Goal: Task Accomplishment & Management: Use online tool/utility

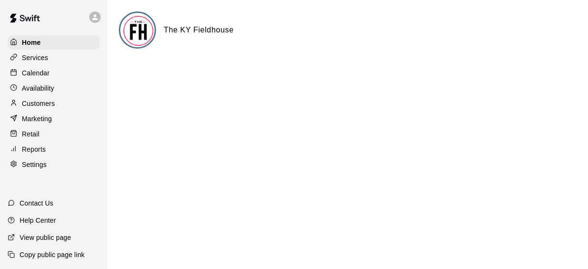
click at [38, 74] on p "Calendar" at bounding box center [36, 73] width 28 height 10
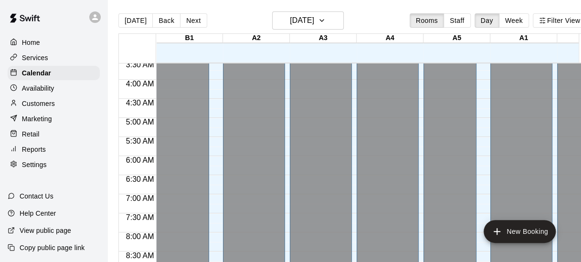
scroll to position [136, 0]
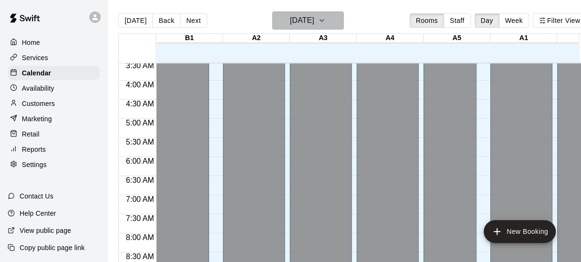
click at [326, 20] on icon "button" at bounding box center [322, 20] width 8 height 11
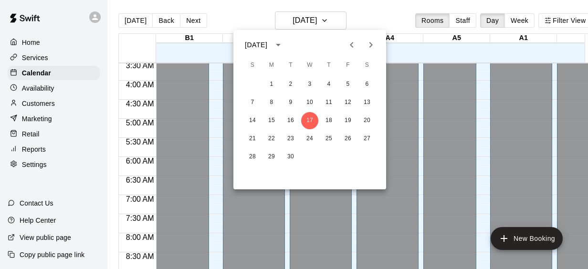
click at [352, 45] on icon "Previous month" at bounding box center [351, 44] width 11 height 11
click at [350, 84] on button "1" at bounding box center [347, 84] width 17 height 17
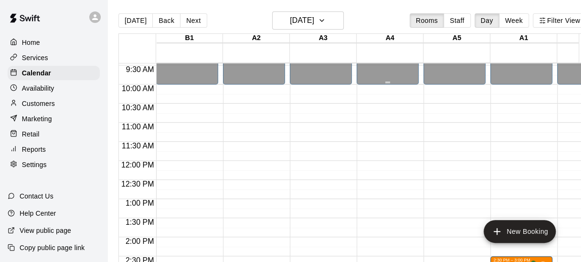
scroll to position [368, 0]
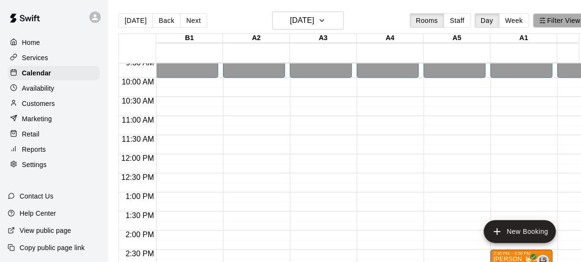
click at [546, 21] on icon "button" at bounding box center [542, 20] width 7 height 7
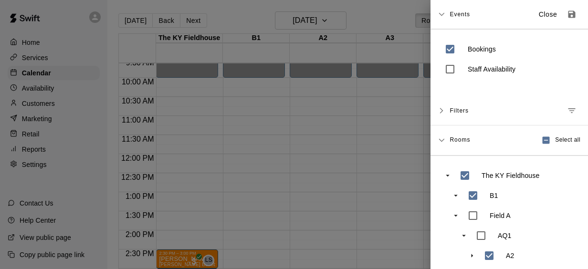
click at [323, 122] on div at bounding box center [294, 134] width 588 height 269
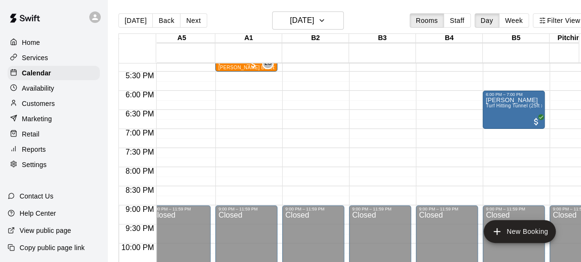
scroll to position [660, 181]
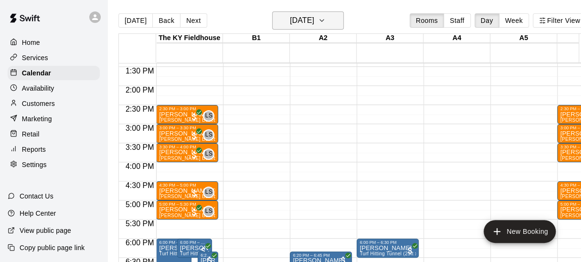
click at [326, 20] on icon "button" at bounding box center [322, 20] width 8 height 11
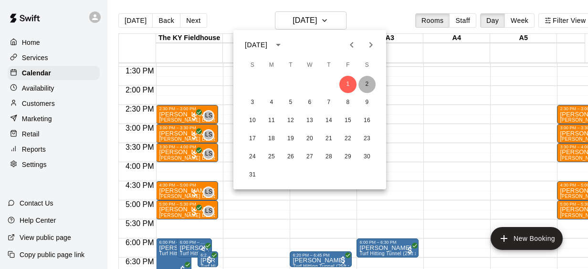
click at [367, 83] on button "2" at bounding box center [367, 84] width 17 height 17
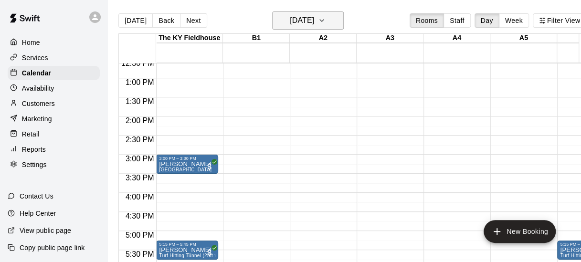
click at [324, 21] on icon "button" at bounding box center [322, 21] width 4 height 2
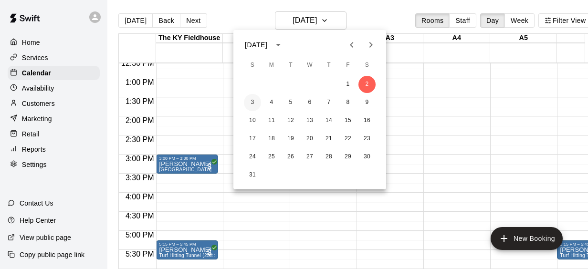
click at [253, 102] on button "3" at bounding box center [252, 102] width 17 height 17
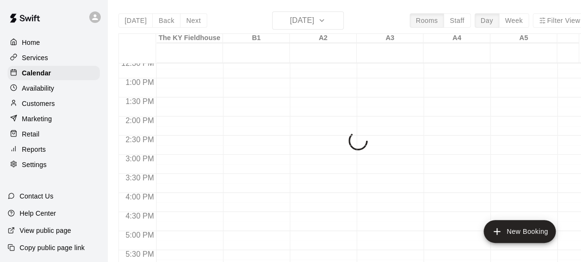
drag, startPoint x: 253, startPoint y: 102, endPoint x: 211, endPoint y: 155, distance: 67.6
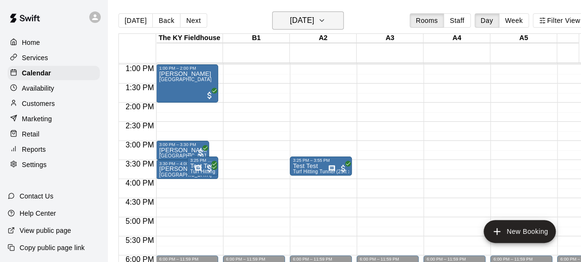
click at [324, 20] on icon "button" at bounding box center [322, 21] width 4 height 2
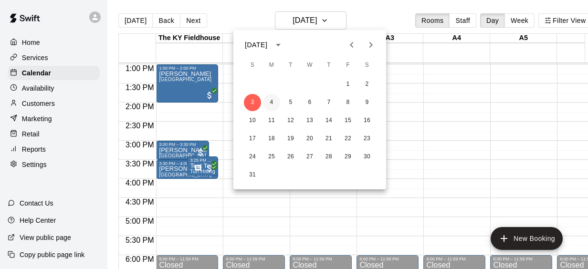
click at [272, 102] on button "4" at bounding box center [271, 102] width 17 height 17
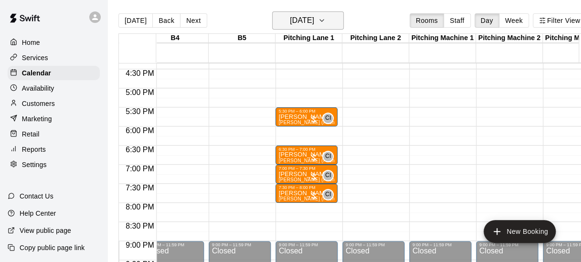
click at [326, 22] on icon "button" at bounding box center [322, 20] width 8 height 11
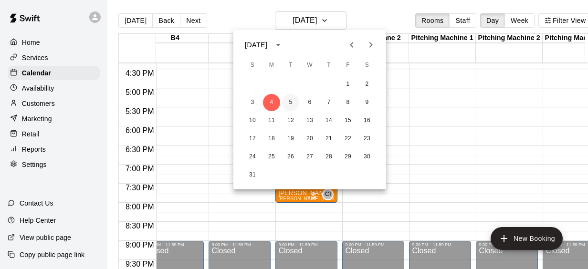
click at [291, 101] on button "5" at bounding box center [290, 102] width 17 height 17
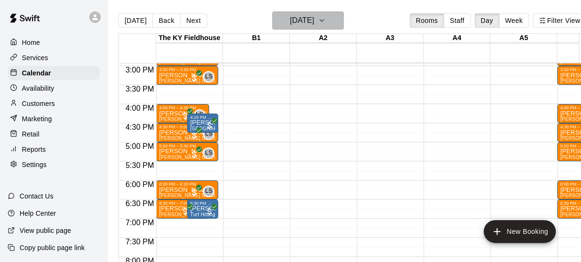
click at [326, 21] on icon "button" at bounding box center [322, 20] width 8 height 11
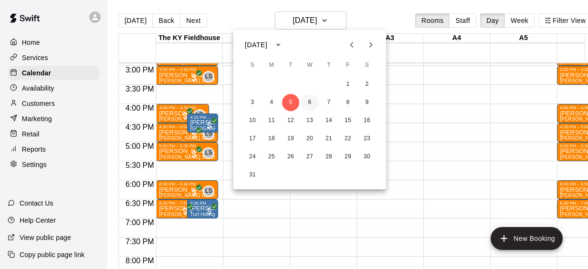
click at [310, 101] on button "6" at bounding box center [309, 102] width 17 height 17
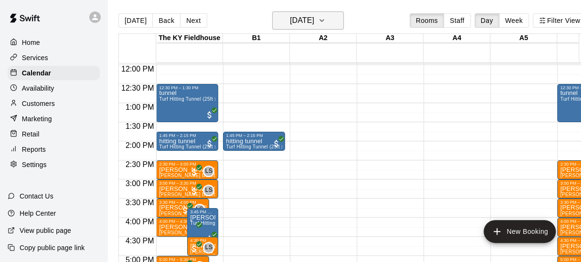
click at [326, 18] on icon "button" at bounding box center [322, 20] width 8 height 11
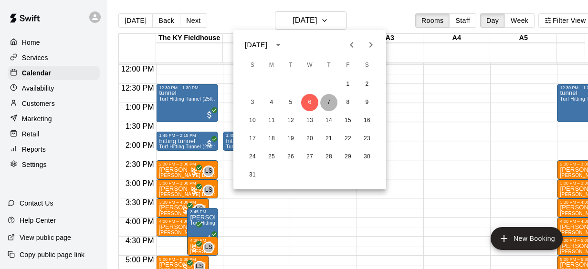
click at [331, 101] on button "7" at bounding box center [328, 102] width 17 height 17
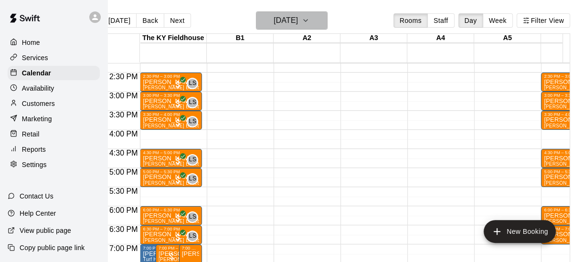
click at [309, 21] on icon "button" at bounding box center [306, 20] width 8 height 11
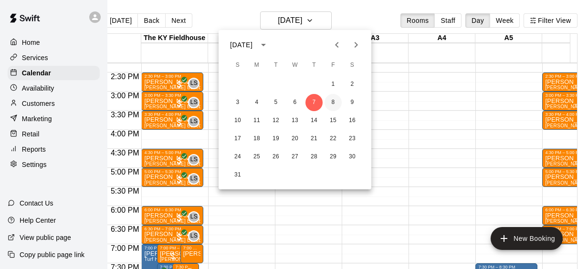
click at [332, 101] on button "8" at bounding box center [333, 102] width 17 height 17
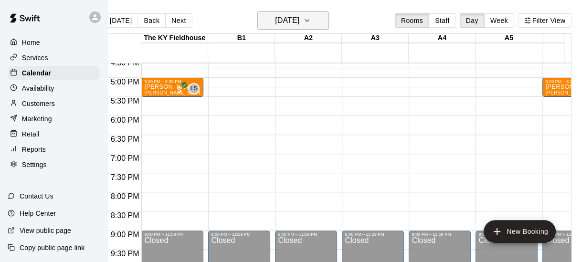
click at [311, 25] on icon "button" at bounding box center [307, 20] width 8 height 11
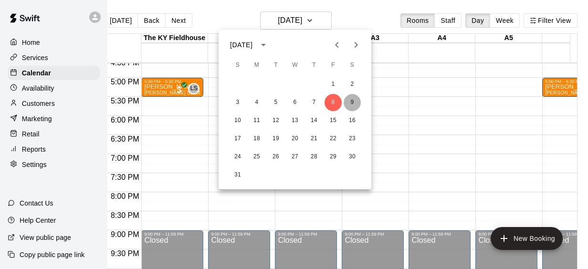
click at [350, 104] on button "9" at bounding box center [352, 102] width 17 height 17
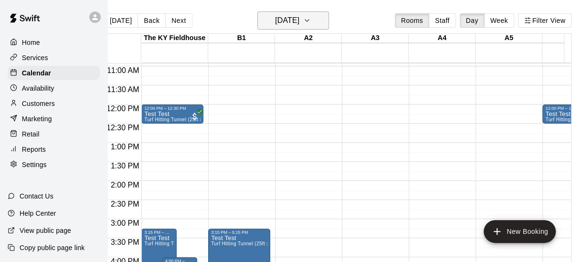
click at [311, 23] on icon "button" at bounding box center [307, 20] width 8 height 11
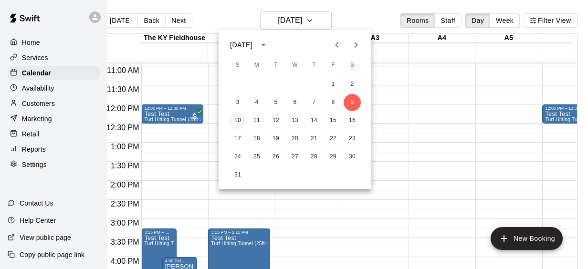
click at [239, 119] on button "10" at bounding box center [237, 120] width 17 height 17
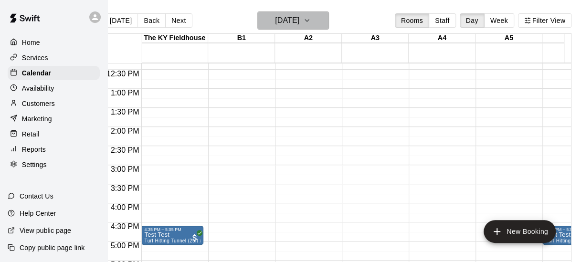
click at [311, 20] on icon "button" at bounding box center [307, 20] width 8 height 11
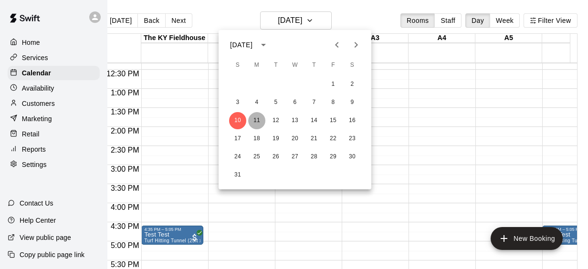
click at [255, 121] on button "11" at bounding box center [256, 120] width 17 height 17
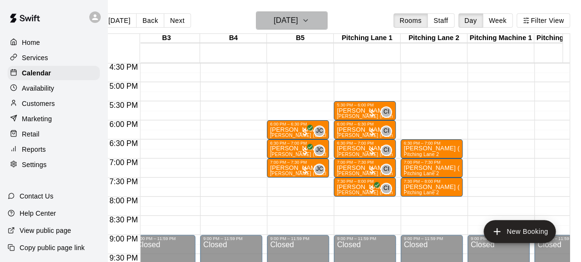
click at [309, 22] on icon "button" at bounding box center [306, 20] width 8 height 11
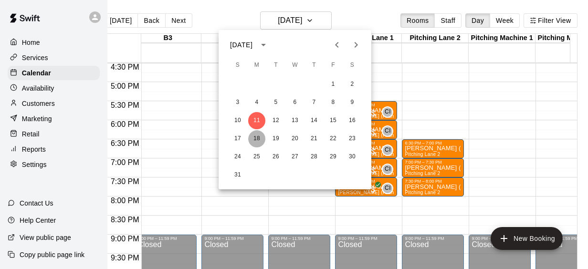
click at [256, 136] on button "18" at bounding box center [256, 138] width 17 height 17
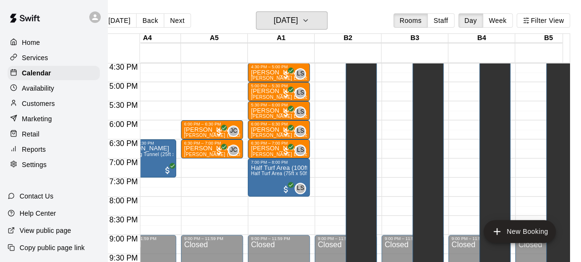
scroll to position [0, 275]
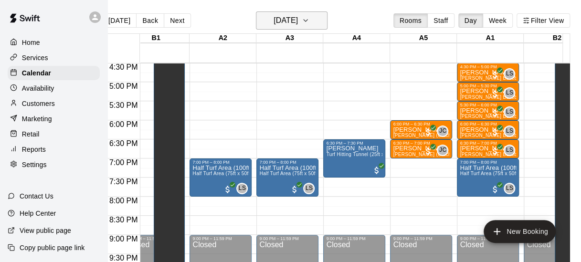
click at [309, 18] on icon "button" at bounding box center [306, 20] width 8 height 11
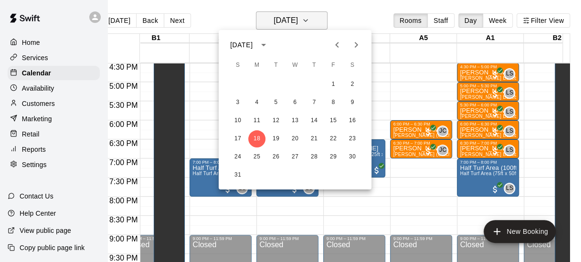
scroll to position [0, 15]
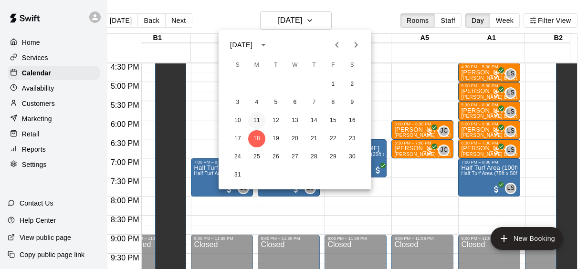
click at [258, 119] on button "11" at bounding box center [256, 120] width 17 height 17
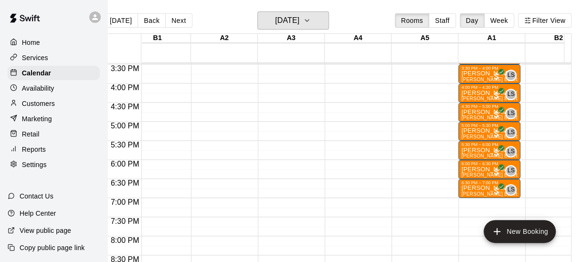
scroll to position [591, 0]
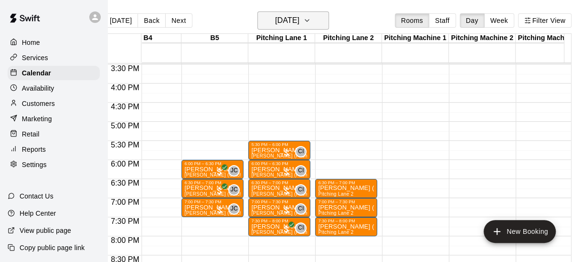
click at [311, 20] on icon "button" at bounding box center [307, 20] width 8 height 11
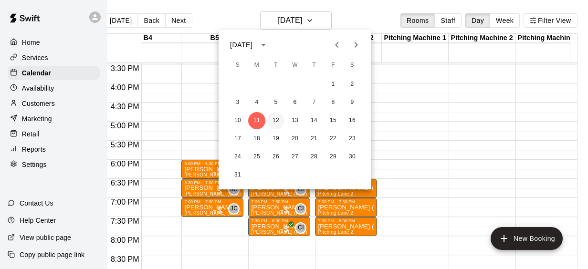
click at [276, 120] on button "12" at bounding box center [275, 120] width 17 height 17
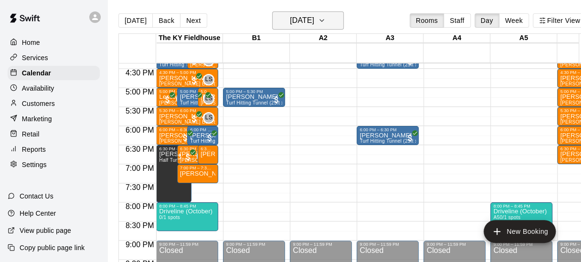
click at [326, 22] on icon "button" at bounding box center [322, 20] width 8 height 11
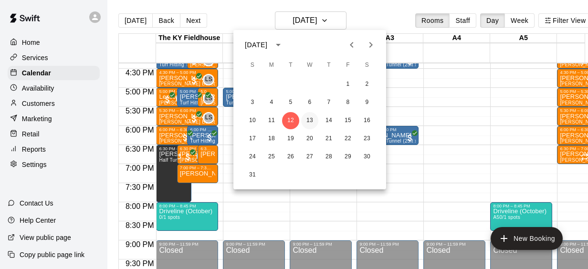
click at [311, 117] on button "13" at bounding box center [309, 120] width 17 height 17
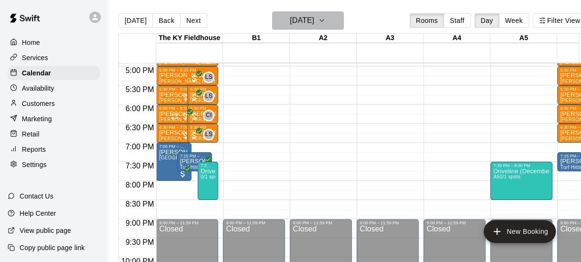
click at [326, 22] on icon "button" at bounding box center [322, 20] width 8 height 11
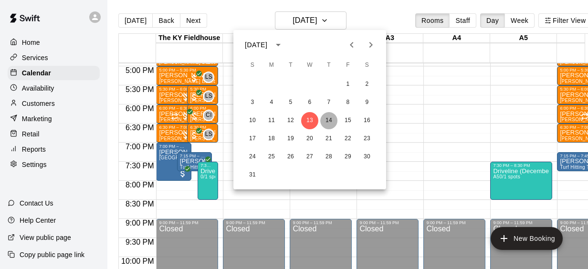
click at [331, 120] on button "14" at bounding box center [328, 120] width 17 height 17
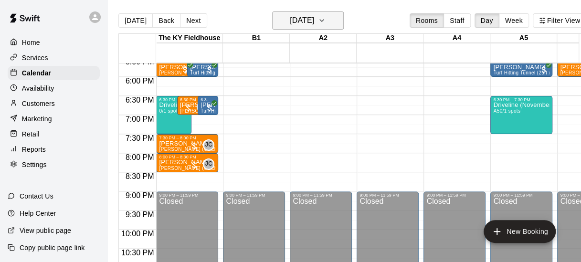
click at [326, 20] on icon "button" at bounding box center [322, 20] width 8 height 11
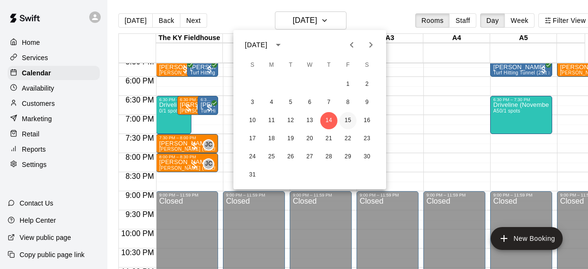
click at [348, 120] on button "15" at bounding box center [347, 120] width 17 height 17
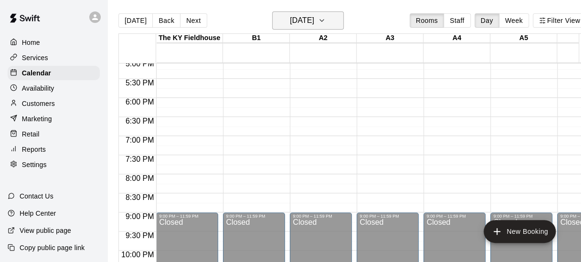
click at [326, 23] on icon "button" at bounding box center [322, 20] width 8 height 11
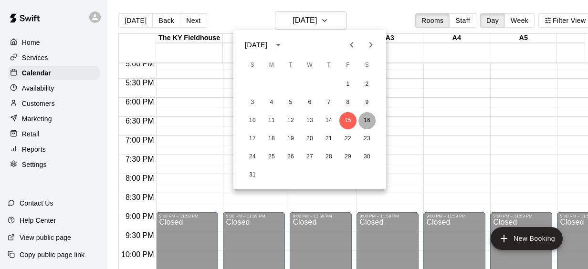
click at [367, 122] on button "16" at bounding box center [367, 120] width 17 height 17
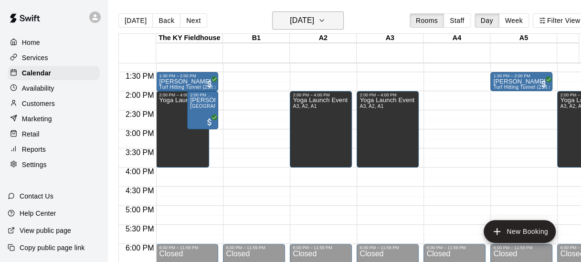
click at [326, 19] on icon "button" at bounding box center [322, 20] width 8 height 11
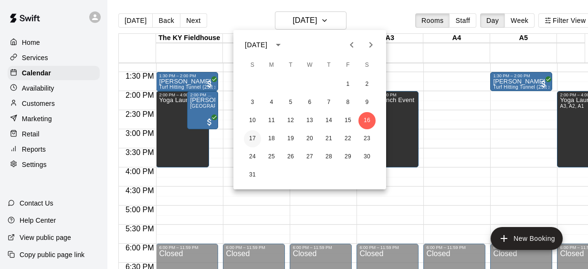
click at [252, 138] on button "17" at bounding box center [252, 138] width 17 height 17
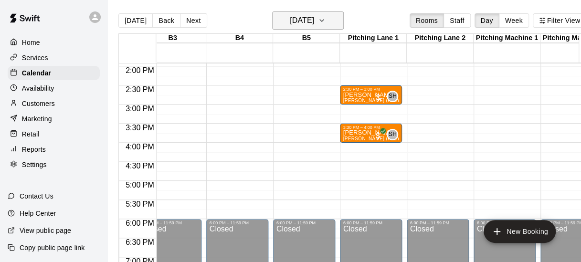
click at [326, 19] on icon "button" at bounding box center [322, 20] width 8 height 11
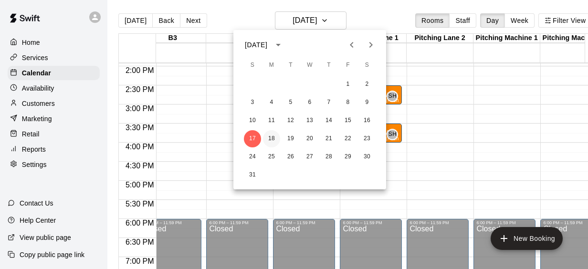
click at [269, 138] on button "18" at bounding box center [271, 138] width 17 height 17
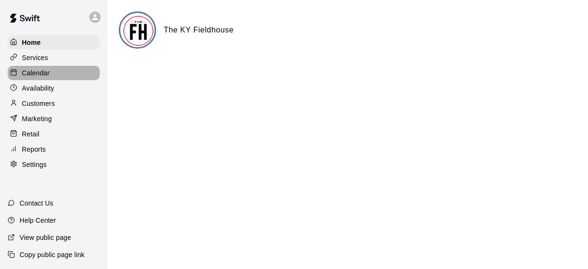
click at [43, 77] on p "Calendar" at bounding box center [36, 73] width 28 height 10
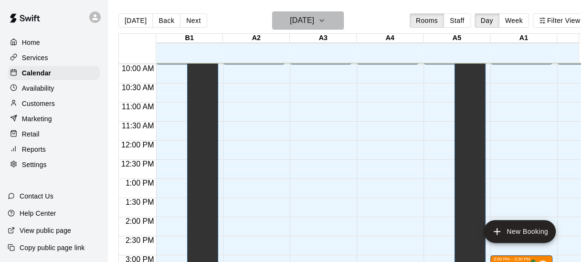
click at [326, 16] on icon "button" at bounding box center [322, 20] width 8 height 11
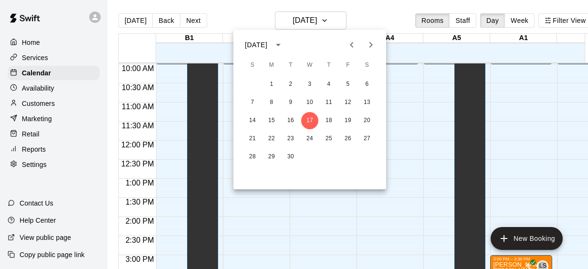
click at [354, 42] on icon "Previous month" at bounding box center [351, 44] width 11 height 11
click at [272, 138] on button "18" at bounding box center [271, 138] width 17 height 17
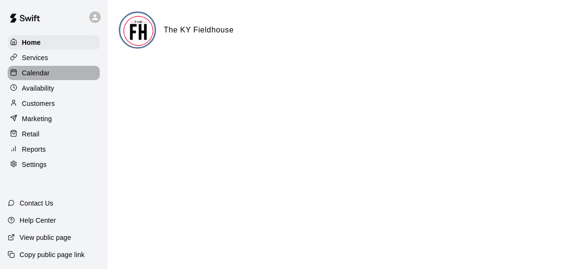
click at [35, 75] on p "Calendar" at bounding box center [36, 73] width 28 height 10
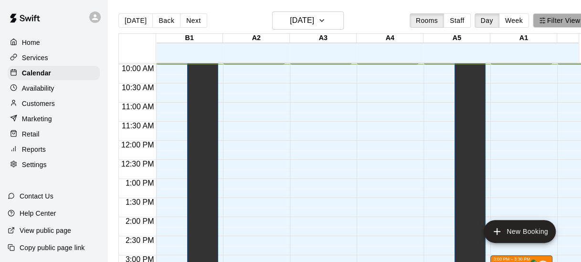
click at [564, 20] on button "Filter View" at bounding box center [559, 20] width 53 height 14
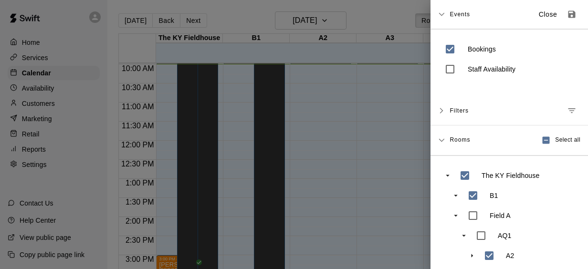
click at [342, 114] on div at bounding box center [294, 134] width 588 height 269
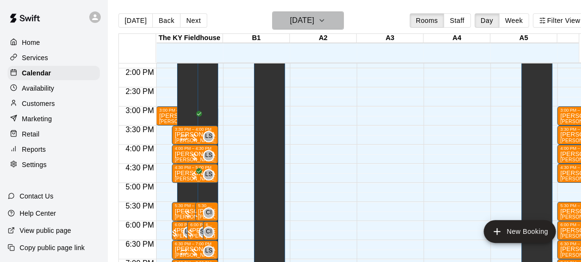
click at [326, 16] on icon "button" at bounding box center [322, 20] width 8 height 11
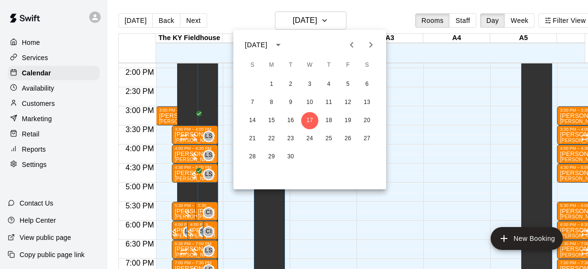
click at [350, 46] on icon "Previous month" at bounding box center [351, 44] width 11 height 11
click at [272, 138] on button "18" at bounding box center [271, 138] width 17 height 17
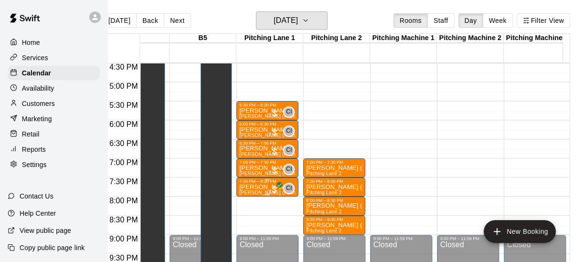
scroll to position [631, 518]
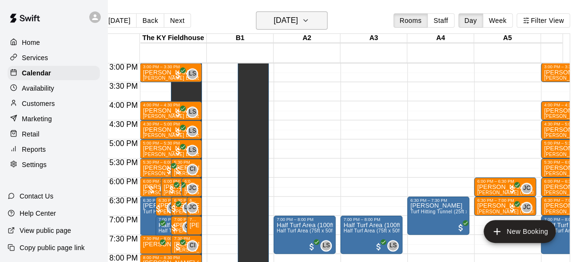
click at [309, 18] on icon "button" at bounding box center [306, 20] width 8 height 11
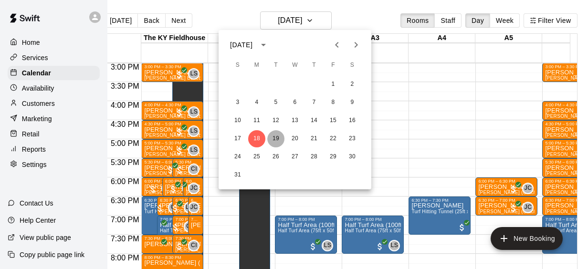
click at [272, 137] on button "19" at bounding box center [275, 138] width 17 height 17
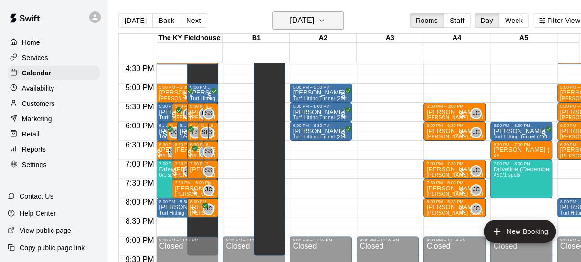
click at [326, 18] on icon "button" at bounding box center [322, 20] width 8 height 11
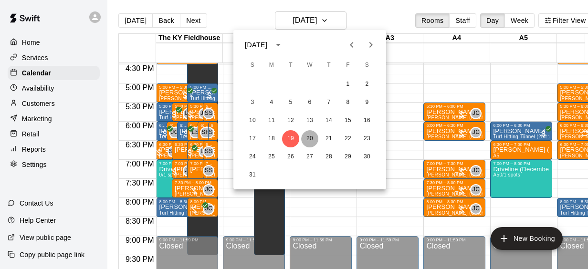
click at [308, 138] on button "20" at bounding box center [309, 138] width 17 height 17
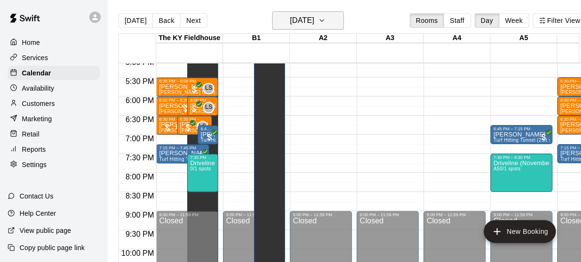
click at [326, 22] on icon "button" at bounding box center [322, 20] width 8 height 11
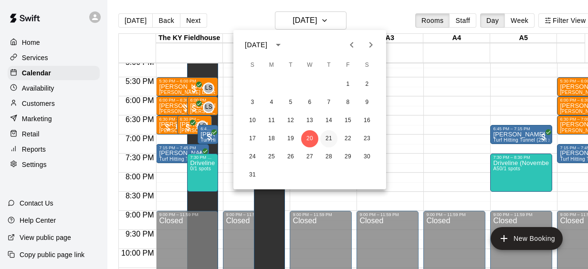
click at [328, 137] on button "21" at bounding box center [328, 138] width 17 height 17
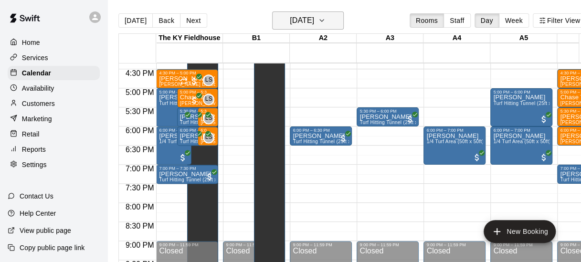
click at [324, 21] on icon "button" at bounding box center [322, 21] width 4 height 2
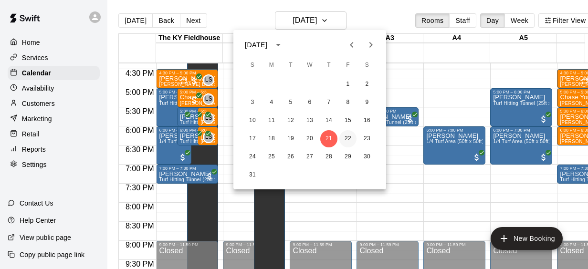
click at [349, 137] on button "22" at bounding box center [347, 138] width 17 height 17
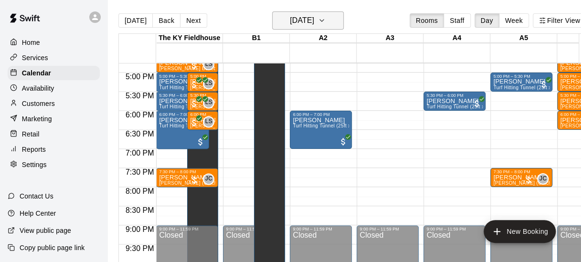
click at [326, 18] on icon "button" at bounding box center [322, 20] width 8 height 11
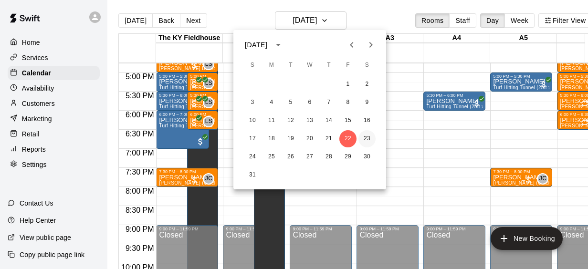
click at [366, 137] on button "23" at bounding box center [367, 138] width 17 height 17
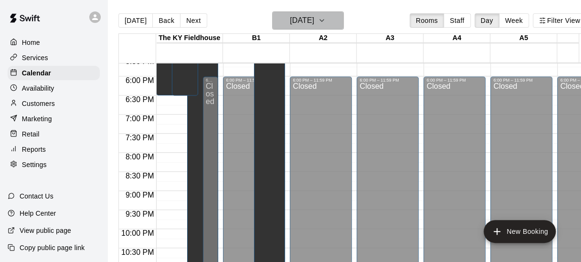
click at [326, 19] on icon "button" at bounding box center [322, 20] width 8 height 11
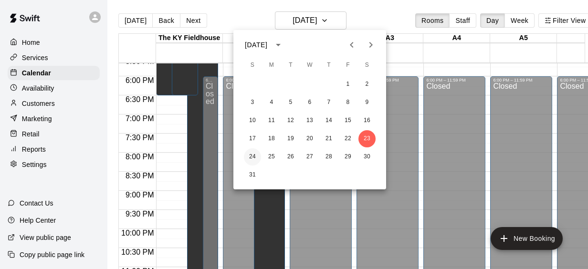
click at [253, 154] on button "24" at bounding box center [252, 156] width 17 height 17
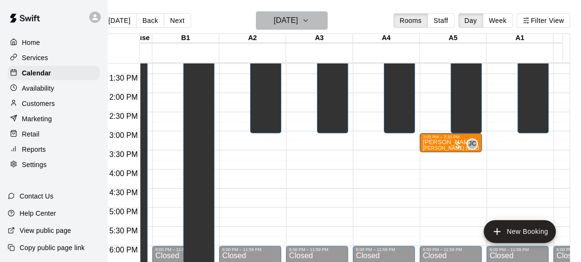
click at [309, 20] on icon "button" at bounding box center [306, 20] width 8 height 11
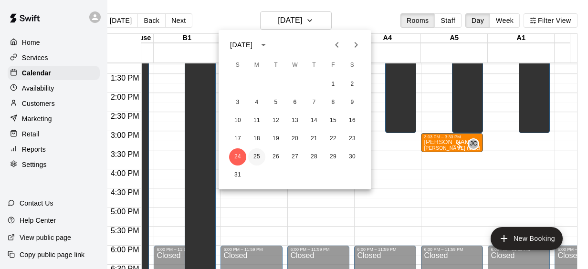
click at [254, 160] on button "25" at bounding box center [256, 156] width 17 height 17
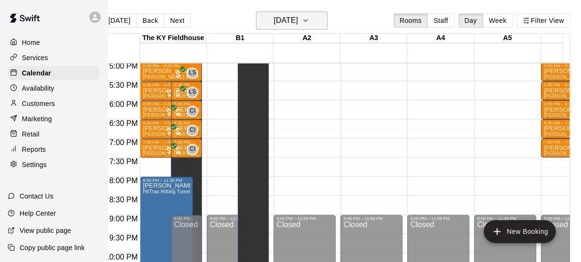
click at [309, 22] on icon "button" at bounding box center [306, 20] width 8 height 11
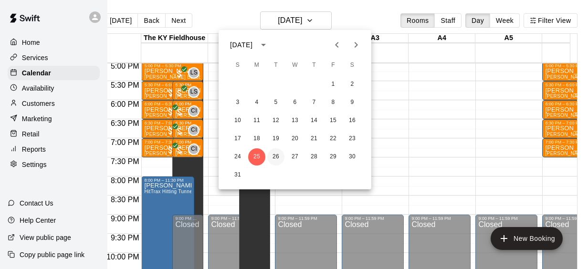
click at [276, 152] on button "26" at bounding box center [275, 156] width 17 height 17
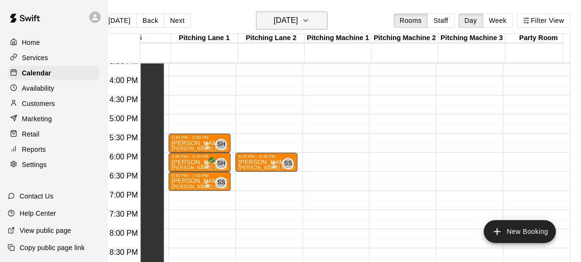
click at [298, 15] on h6 "[DATE]" at bounding box center [286, 20] width 24 height 13
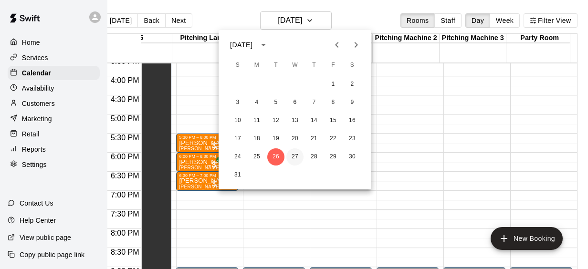
click at [295, 157] on button "27" at bounding box center [294, 156] width 17 height 17
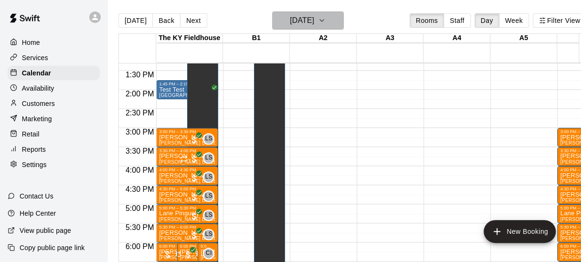
click at [344, 19] on button "[DATE]" at bounding box center [308, 20] width 72 height 18
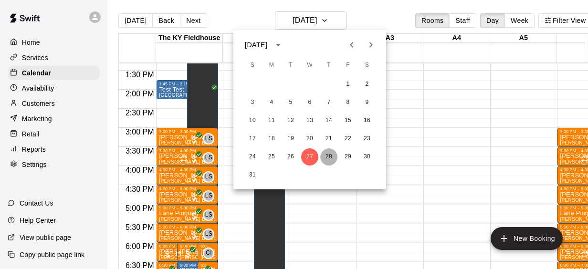
click at [328, 157] on button "28" at bounding box center [328, 156] width 17 height 17
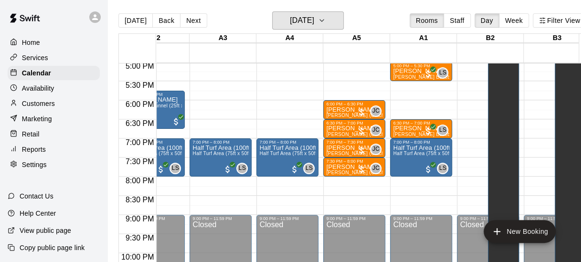
scroll to position [0, 0]
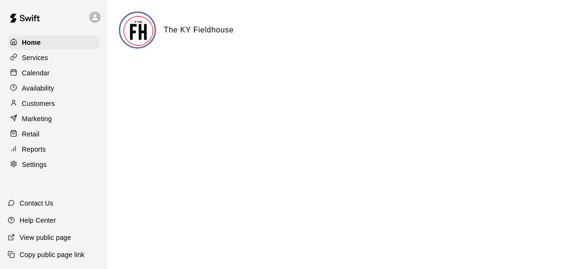
click at [41, 74] on p "Calendar" at bounding box center [36, 73] width 28 height 10
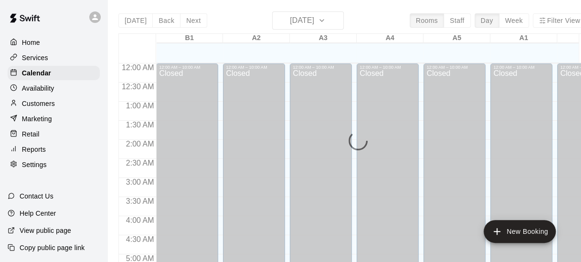
scroll to position [390, 0]
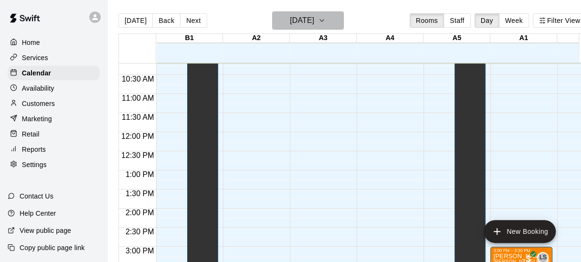
click at [326, 20] on icon "button" at bounding box center [322, 20] width 8 height 11
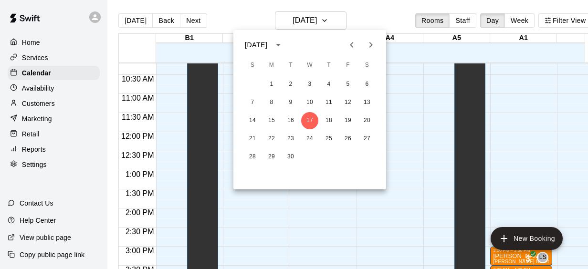
click at [553, 19] on div at bounding box center [294, 134] width 588 height 269
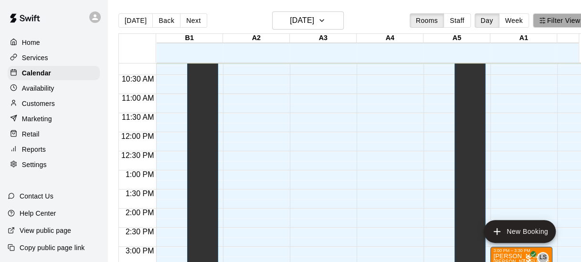
click at [542, 23] on line "button" at bounding box center [541, 23] width 2 height 0
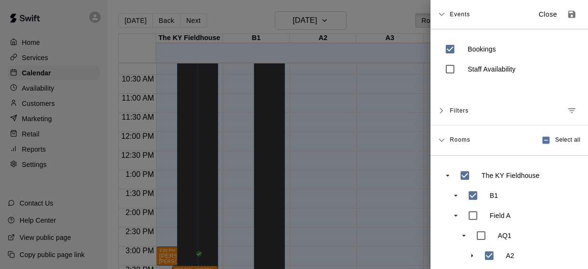
click at [341, 18] on div at bounding box center [294, 134] width 588 height 269
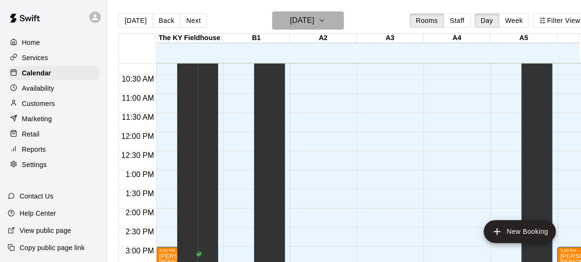
click at [326, 18] on icon "button" at bounding box center [322, 20] width 8 height 11
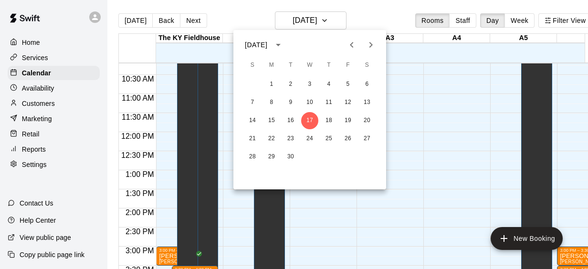
click at [352, 46] on icon "Previous month" at bounding box center [351, 45] width 3 height 6
click at [330, 157] on button "28" at bounding box center [328, 156] width 17 height 17
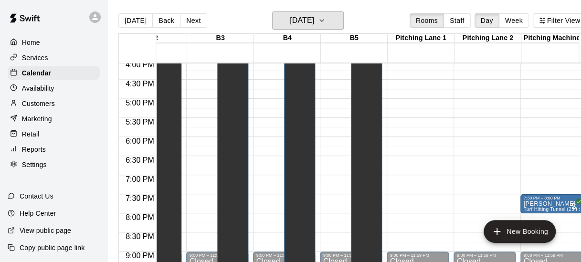
scroll to position [0, 505]
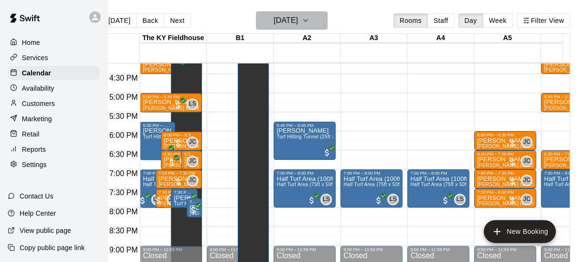
click at [309, 20] on icon "button" at bounding box center [306, 20] width 8 height 11
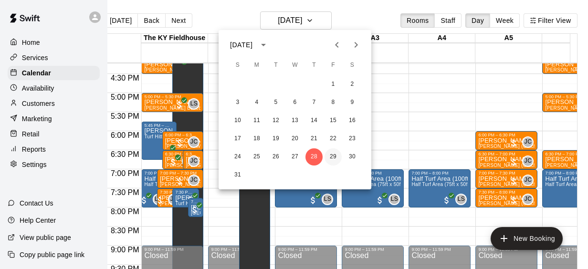
click at [332, 153] on button "29" at bounding box center [333, 156] width 17 height 17
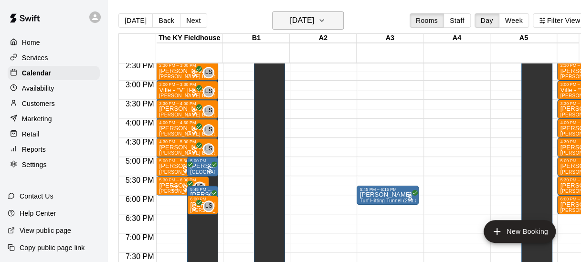
click at [326, 20] on icon "button" at bounding box center [322, 20] width 8 height 11
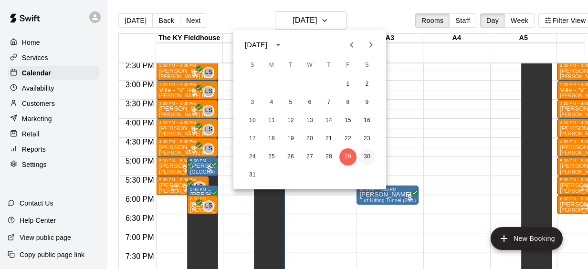
click at [368, 157] on button "30" at bounding box center [367, 156] width 17 height 17
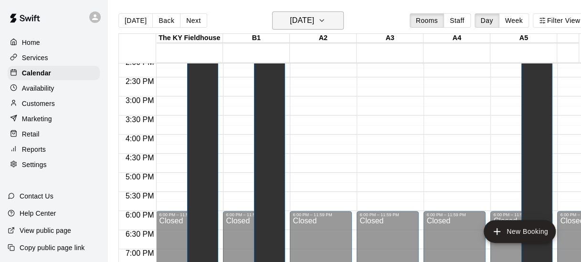
click at [326, 21] on icon "button" at bounding box center [322, 20] width 8 height 11
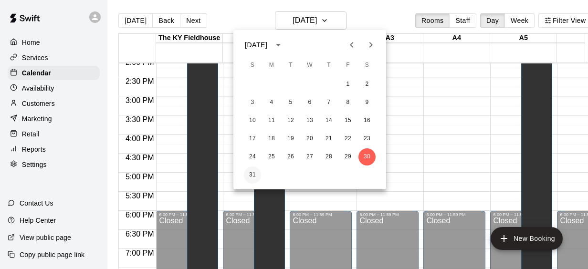
click at [252, 173] on button "31" at bounding box center [252, 175] width 17 height 17
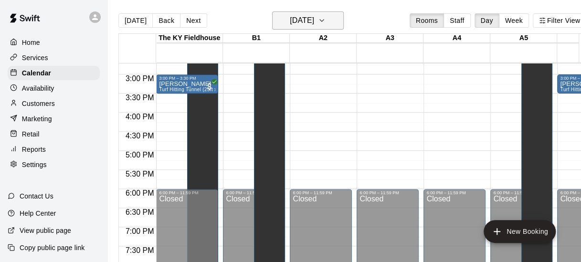
click at [344, 19] on button "[DATE]" at bounding box center [308, 20] width 72 height 18
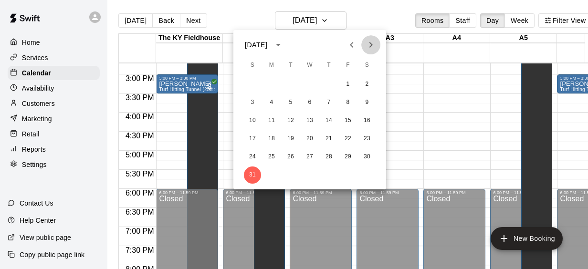
click at [369, 44] on icon "Next month" at bounding box center [370, 44] width 11 height 11
click at [271, 84] on button "1" at bounding box center [271, 84] width 17 height 17
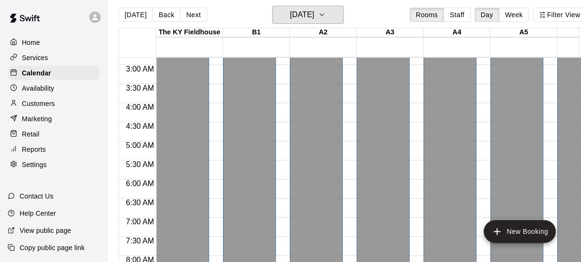
scroll to position [0, 0]
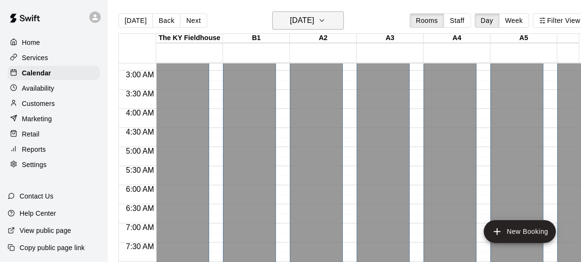
click at [334, 19] on button "[DATE]" at bounding box center [308, 20] width 72 height 18
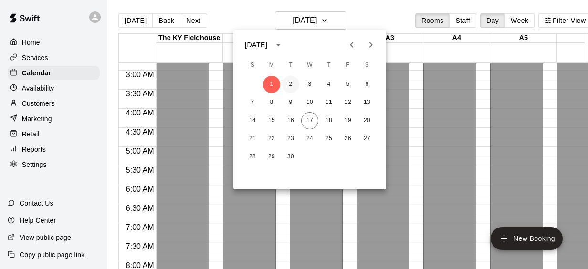
click at [291, 85] on button "2" at bounding box center [290, 84] width 17 height 17
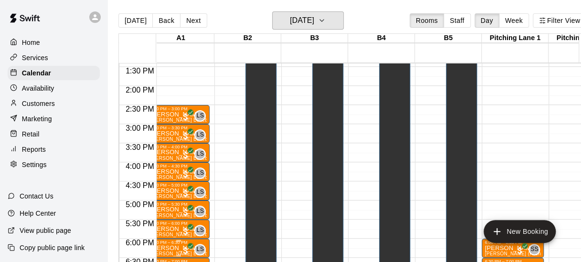
scroll to position [0, 412]
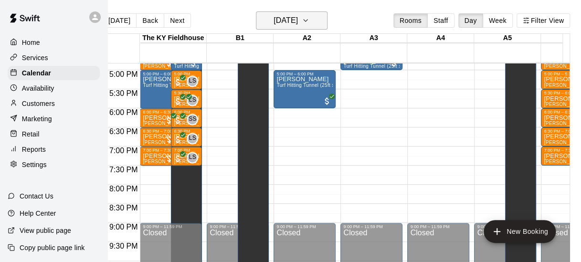
click at [309, 20] on icon "button" at bounding box center [306, 20] width 8 height 11
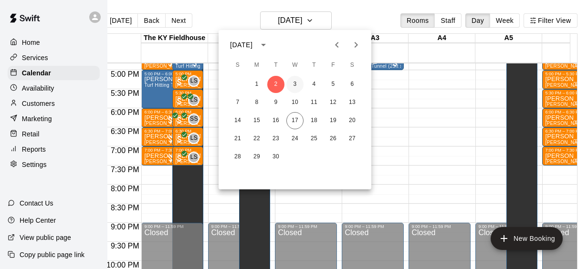
click at [295, 86] on button "3" at bounding box center [294, 84] width 17 height 17
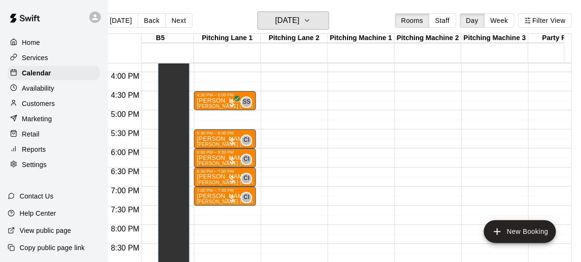
scroll to position [0, 683]
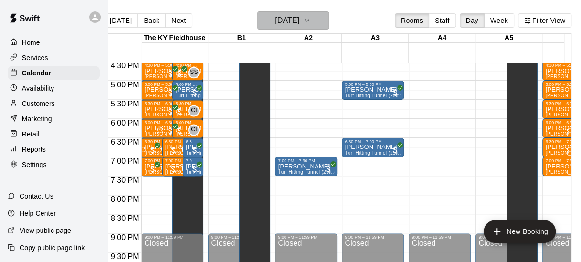
click at [311, 18] on icon "button" at bounding box center [307, 20] width 8 height 11
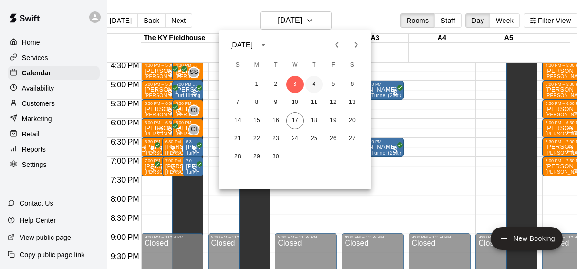
click at [310, 85] on button "4" at bounding box center [314, 84] width 17 height 17
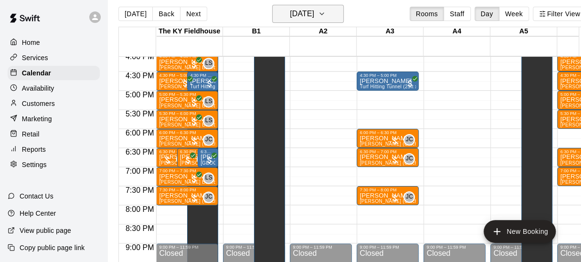
click at [326, 11] on icon "button" at bounding box center [322, 13] width 8 height 11
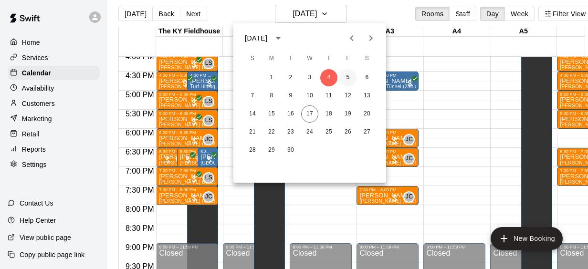
click at [346, 80] on button "5" at bounding box center [347, 77] width 17 height 17
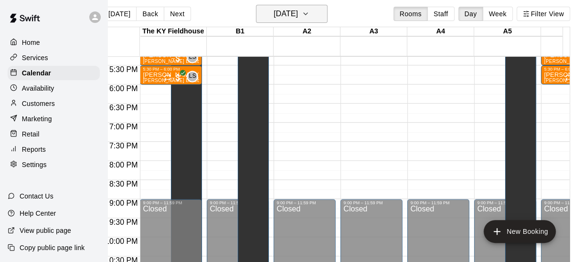
click at [309, 11] on icon "button" at bounding box center [306, 13] width 8 height 11
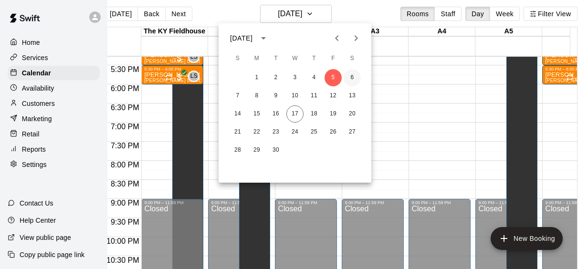
click at [352, 77] on button "6" at bounding box center [352, 77] width 17 height 17
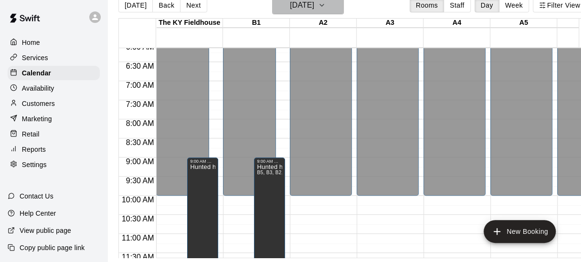
click at [314, 2] on h6 "[DATE]" at bounding box center [302, 5] width 24 height 13
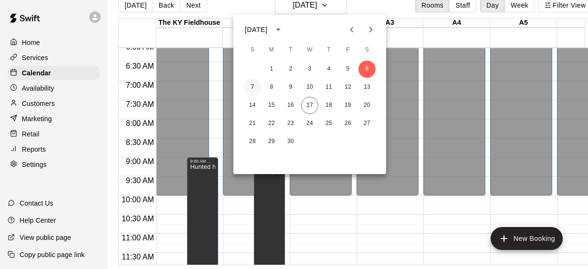
click at [255, 89] on button "7" at bounding box center [252, 87] width 17 height 17
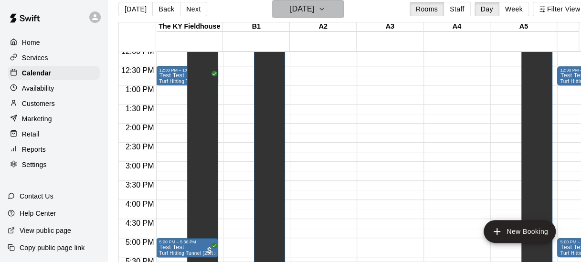
click at [332, 7] on button "[DATE]" at bounding box center [308, 9] width 72 height 18
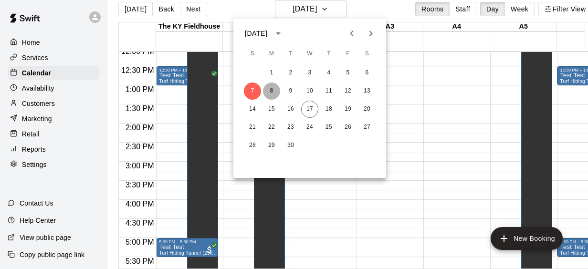
click at [271, 91] on button "8" at bounding box center [271, 91] width 17 height 17
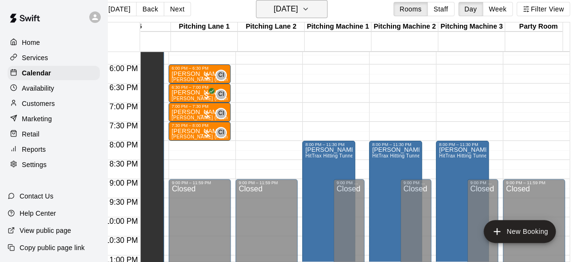
click at [298, 9] on h6 "[DATE]" at bounding box center [286, 8] width 24 height 13
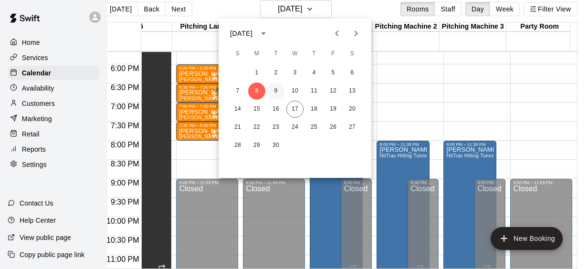
click at [275, 92] on button "9" at bounding box center [275, 91] width 17 height 17
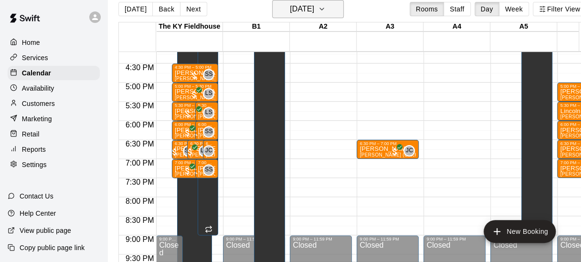
click at [326, 9] on icon "button" at bounding box center [322, 8] width 8 height 11
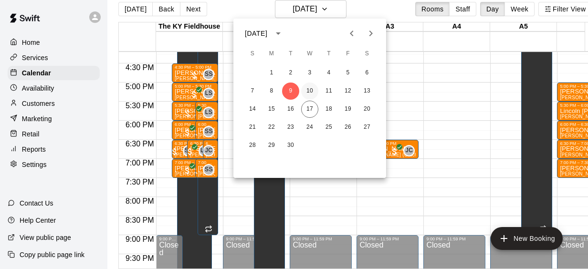
click at [310, 90] on button "10" at bounding box center [309, 91] width 17 height 17
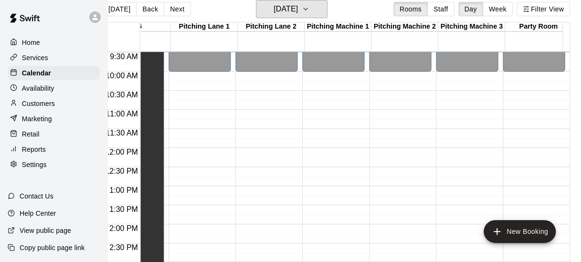
scroll to position [385, 707]
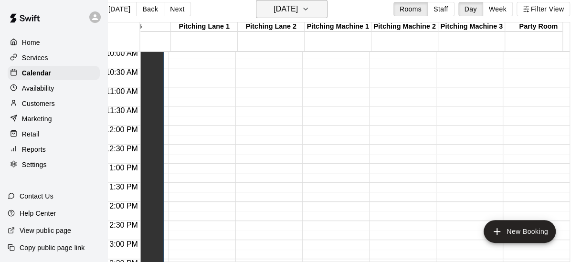
click at [309, 10] on icon "button" at bounding box center [306, 8] width 8 height 11
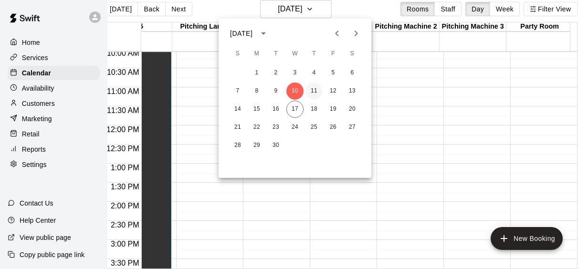
click at [316, 91] on button "11" at bounding box center [314, 91] width 17 height 17
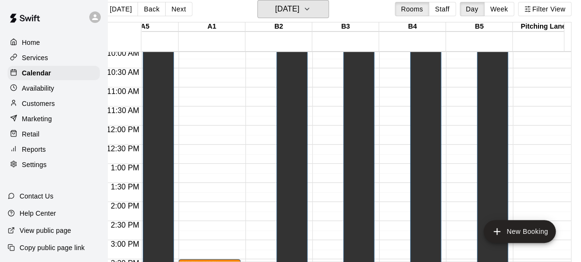
scroll to position [385, 333]
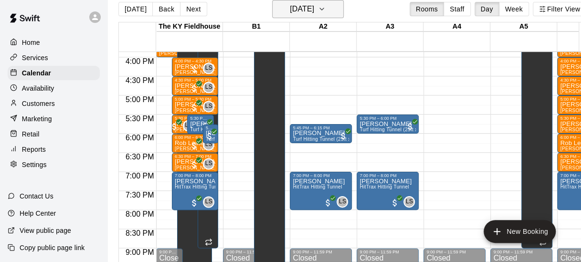
click at [326, 12] on icon "button" at bounding box center [322, 8] width 8 height 11
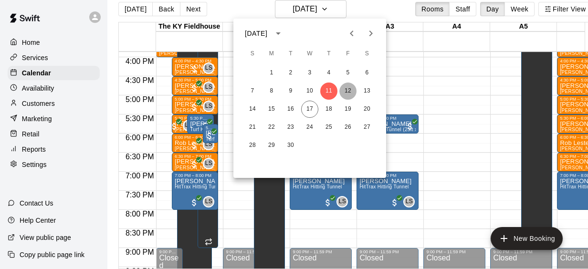
click at [349, 89] on button "12" at bounding box center [347, 91] width 17 height 17
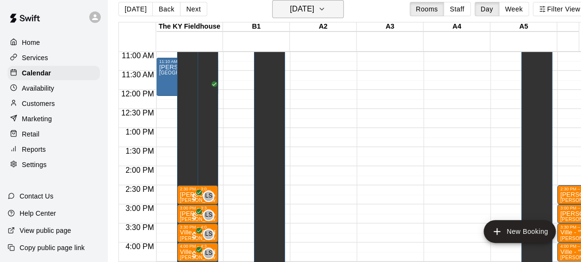
click at [326, 5] on icon "button" at bounding box center [322, 8] width 8 height 11
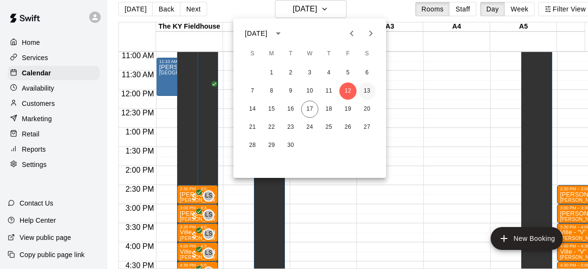
click at [369, 92] on button "13" at bounding box center [367, 91] width 17 height 17
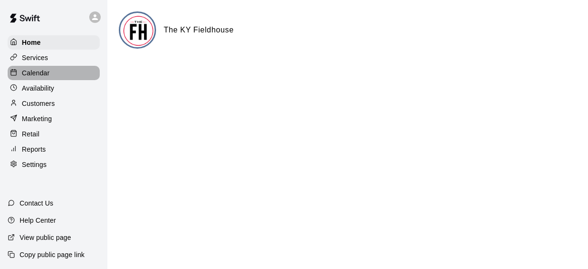
click at [44, 75] on p "Calendar" at bounding box center [36, 73] width 28 height 10
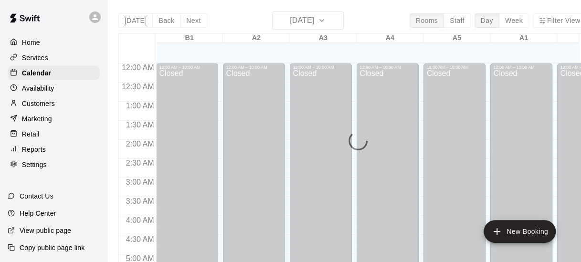
scroll to position [404, 0]
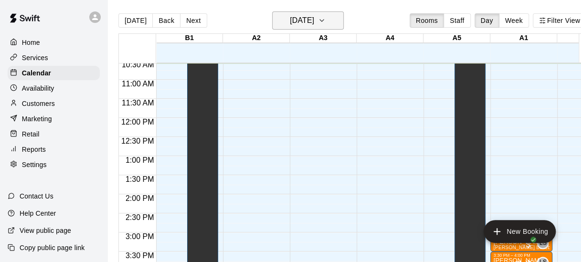
click at [326, 19] on icon "button" at bounding box center [322, 20] width 8 height 11
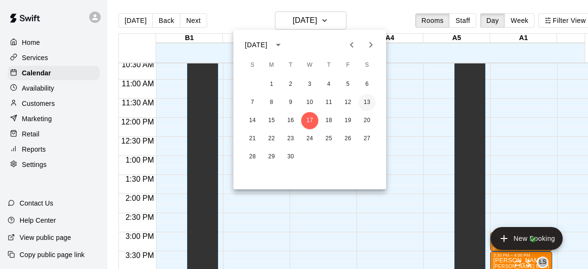
click at [368, 103] on button "13" at bounding box center [367, 102] width 17 height 17
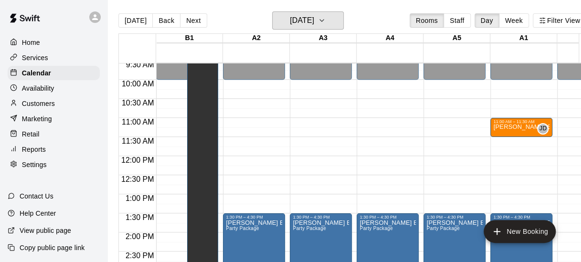
scroll to position [368, 0]
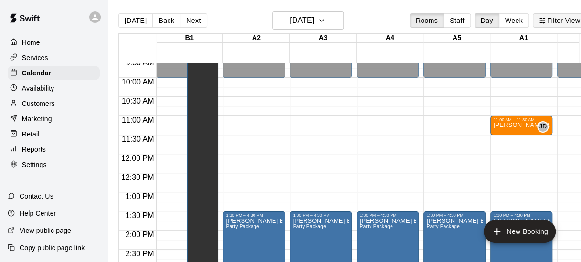
click at [559, 23] on button "Filter View" at bounding box center [559, 20] width 53 height 14
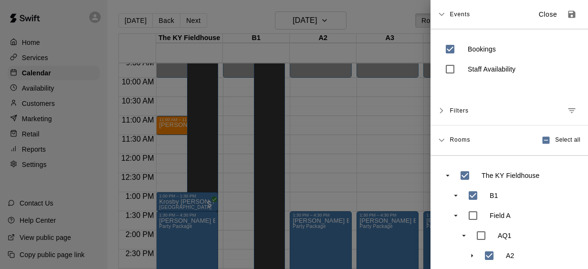
click at [346, 111] on div at bounding box center [294, 134] width 588 height 269
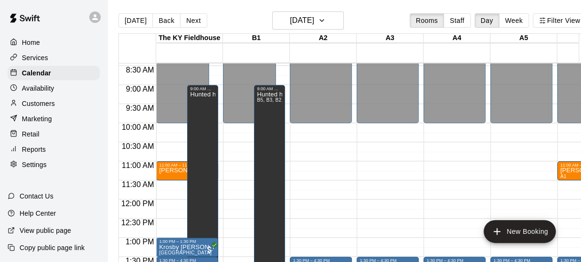
scroll to position [309, 0]
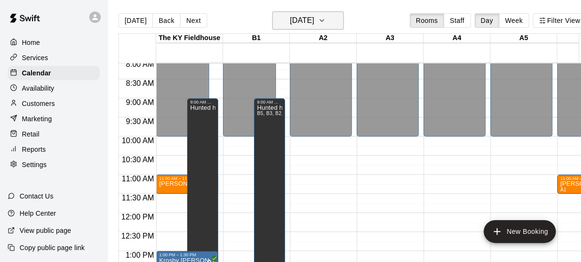
click at [326, 18] on icon "button" at bounding box center [322, 20] width 8 height 11
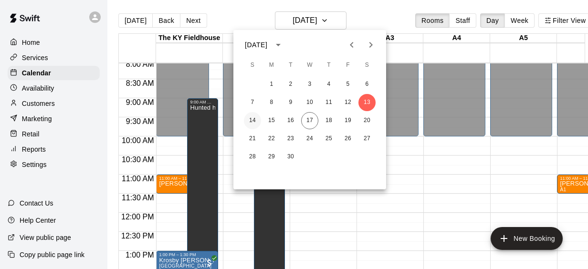
click at [254, 118] on button "14" at bounding box center [252, 120] width 17 height 17
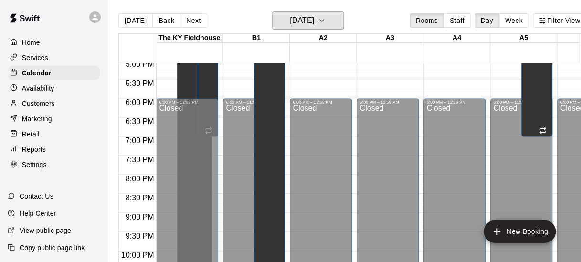
scroll to position [567, 0]
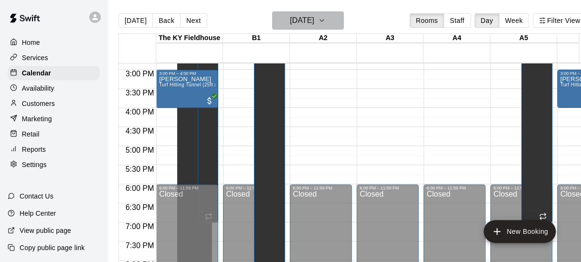
click at [326, 19] on icon "button" at bounding box center [322, 20] width 8 height 11
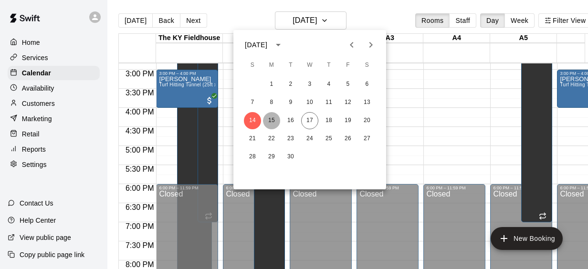
click at [273, 120] on button "15" at bounding box center [271, 120] width 17 height 17
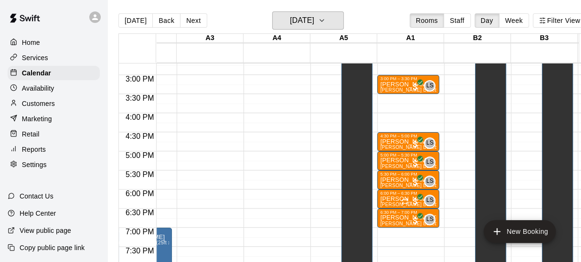
scroll to position [0, 184]
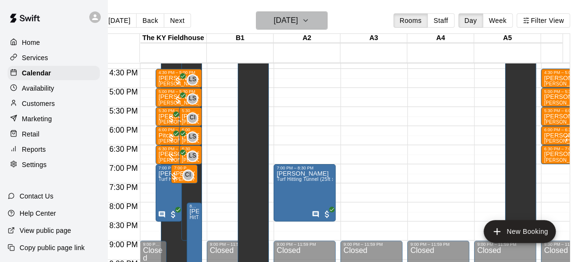
click at [309, 18] on icon "button" at bounding box center [306, 20] width 8 height 11
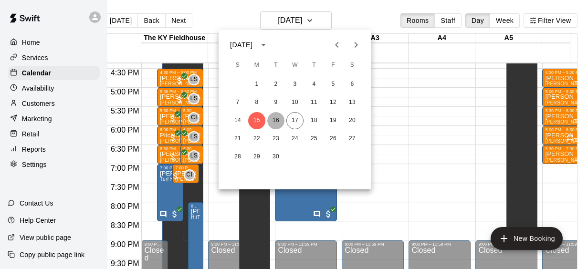
click at [278, 125] on button "16" at bounding box center [275, 120] width 17 height 17
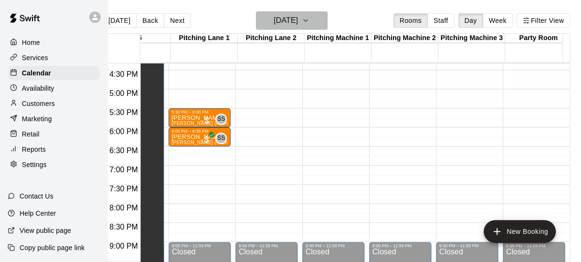
click at [309, 20] on icon "button" at bounding box center [306, 20] width 8 height 11
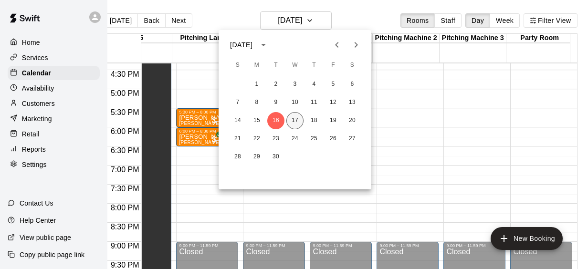
click at [294, 122] on button "17" at bounding box center [294, 120] width 17 height 17
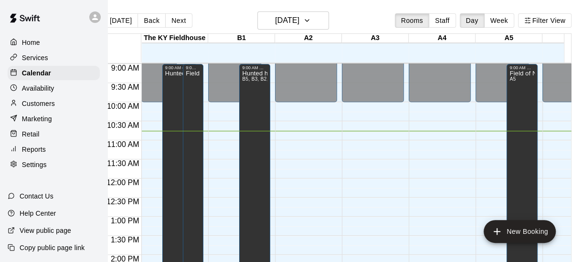
click at [28, 43] on p "Home" at bounding box center [31, 43] width 18 height 10
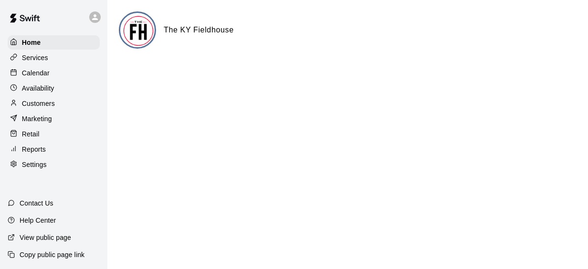
click at [39, 75] on p "Calendar" at bounding box center [36, 73] width 28 height 10
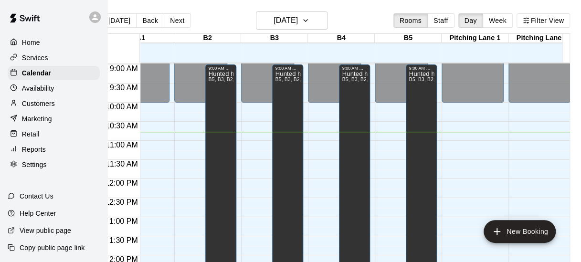
scroll to position [0, 226]
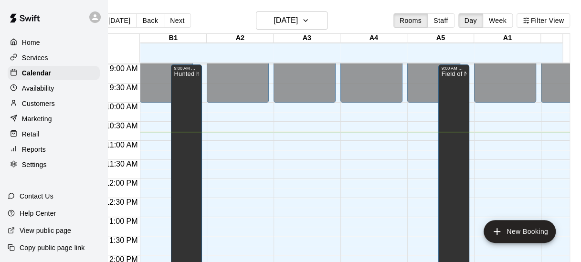
click at [33, 42] on p "Home" at bounding box center [31, 43] width 18 height 10
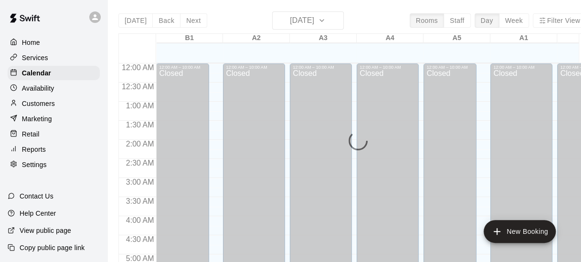
scroll to position [412, 0]
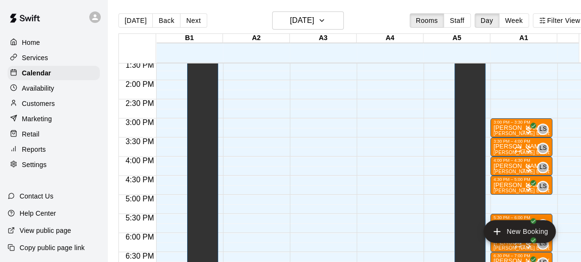
click at [328, 185] on div "12:00 AM – 10:00 AM Closed 9:00 PM – 11:59 PM Closed" at bounding box center [321, 3] width 62 height 917
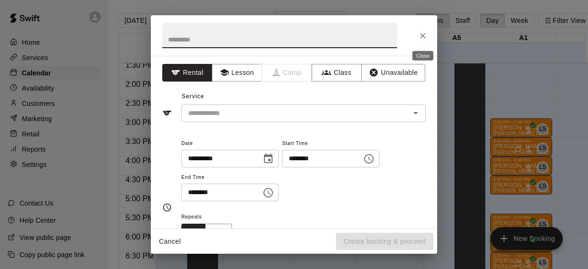
click at [423, 38] on icon "Close" at bounding box center [423, 36] width 10 height 10
